Goal: Entertainment & Leisure: Consume media (video, audio)

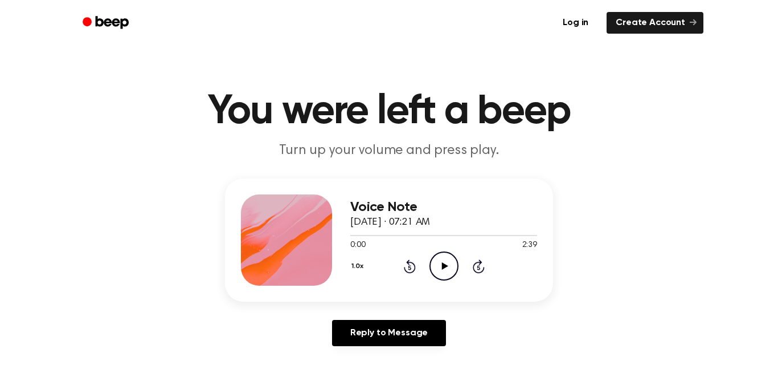
click at [300, 215] on div at bounding box center [286, 239] width 91 height 91
drag, startPoint x: 33, startPoint y: 368, endPoint x: 18, endPoint y: 368, distance: 14.8
click at [30, 368] on main "You were left a beep Turn up your volume and press play. Voice Note [DATE] · 07…" at bounding box center [389, 351] width 778 height 702
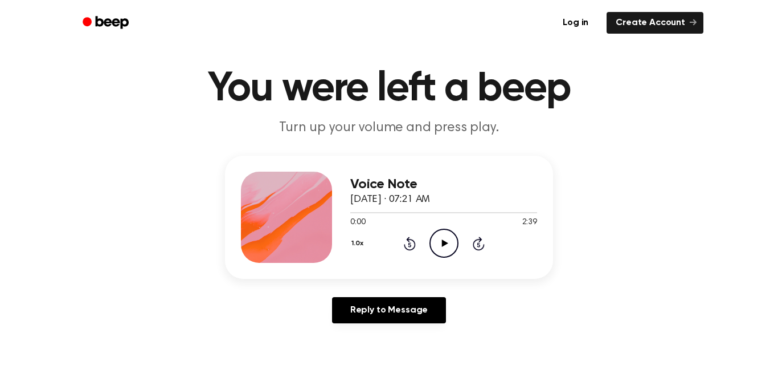
scroll to position [80, 0]
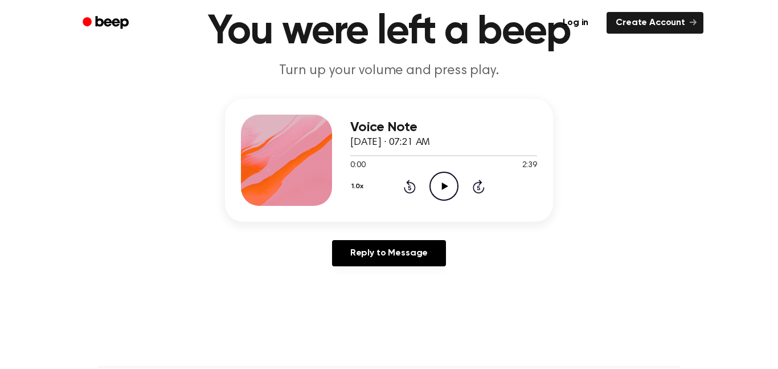
click at [323, 368] on main "You were left a beep Turn up your volume and press play. Voice Note [DATE] · 07…" at bounding box center [389, 271] width 778 height 702
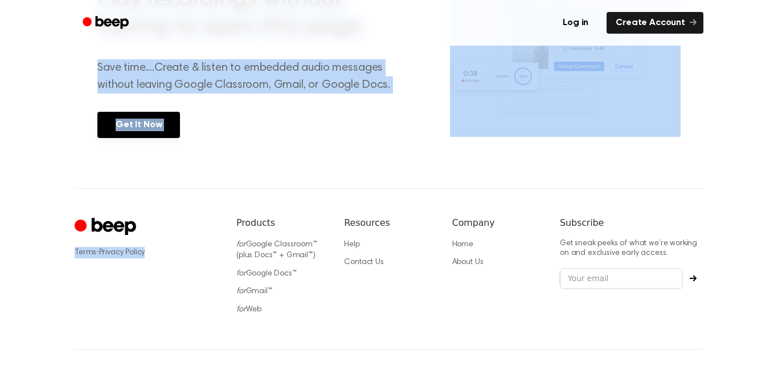
scroll to position [0, 0]
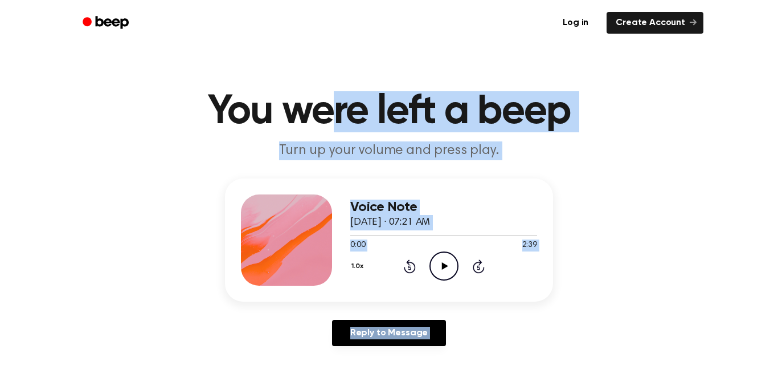
drag, startPoint x: 192, startPoint y: 306, endPoint x: 325, endPoint y: -69, distance: 397.6
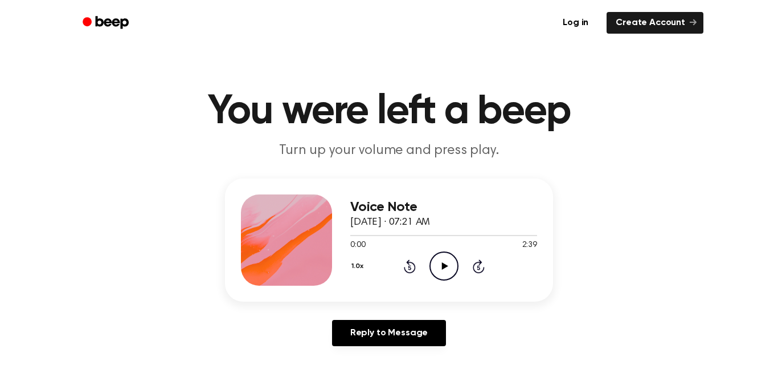
click at [167, 64] on main "You were left a beep Turn up your volume and press play. Voice Note [DATE] · 07…" at bounding box center [389, 351] width 778 height 702
click at [166, 65] on main "You were left a beep Turn up your volume and press play. Voice Note [DATE] · 07…" at bounding box center [389, 351] width 778 height 702
click at [439, 265] on icon "Play Audio" at bounding box center [444, 265] width 29 height 29
drag, startPoint x: 526, startPoint y: 309, endPoint x: 525, endPoint y: 318, distance: 8.6
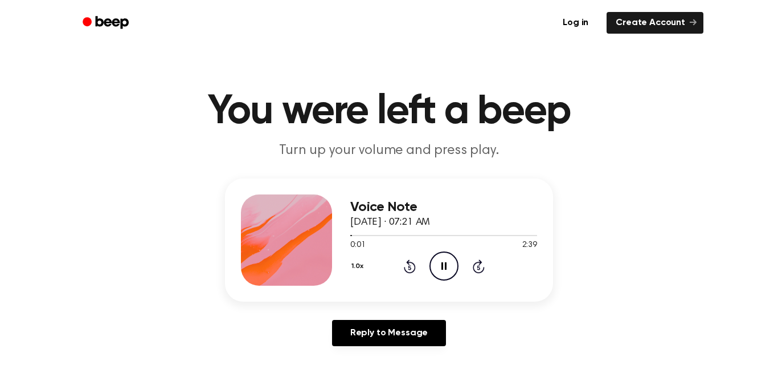
click at [525, 318] on div "Voice Note [DATE] · 07:21 AM 0:01 2:39 Your browser does not support the [objec…" at bounding box center [389, 266] width 751 height 177
click at [525, 317] on div "Voice Note [DATE] · 07:21 AM 0:03 2:39 Your browser does not support the [objec…" at bounding box center [389, 266] width 751 height 177
click at [526, 317] on div "Voice Note [DATE] · 07:21 AM 0:04 2:39 Your browser does not support the [objec…" at bounding box center [389, 266] width 751 height 177
click at [526, 317] on div "Voice Note [DATE] · 07:21 AM 0:05 2:39 Your browser does not support the [objec…" at bounding box center [389, 266] width 751 height 177
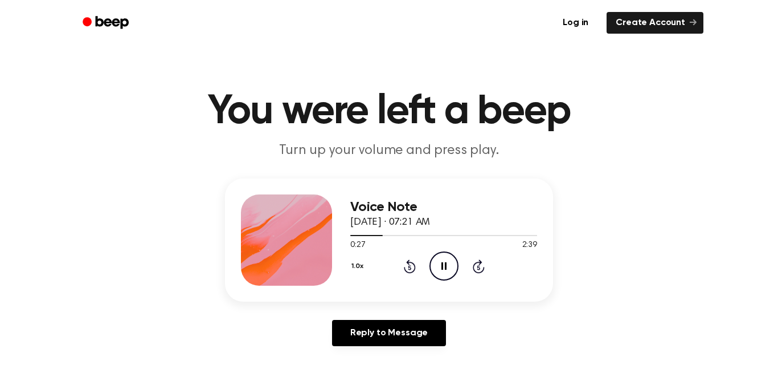
click at [443, 261] on icon "Pause Audio" at bounding box center [444, 265] width 29 height 29
click at [443, 264] on icon at bounding box center [444, 265] width 6 height 7
click at [443, 264] on icon at bounding box center [443, 265] width 5 height 7
